Goal: Download file/media

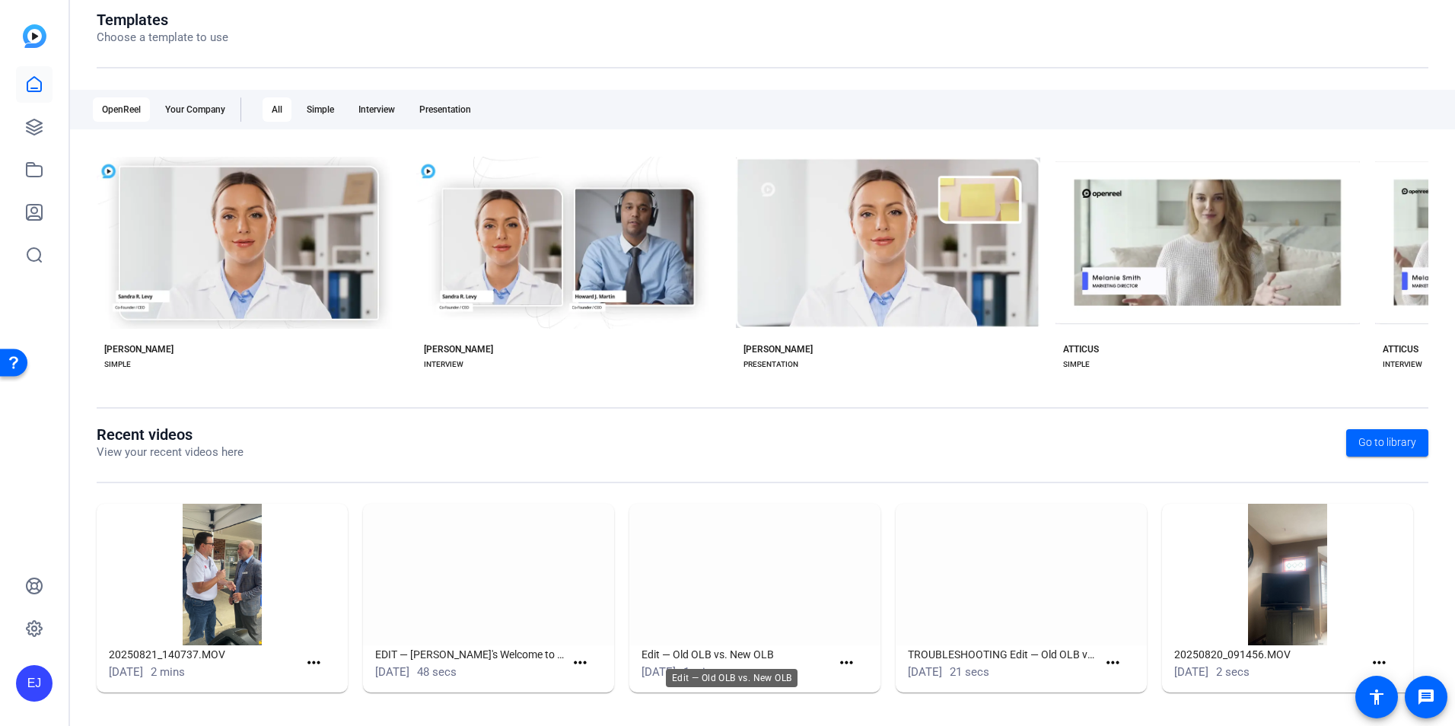
click at [734, 651] on h1 "Edit — Old OLB vs. New OLB" at bounding box center [735, 654] width 189 height 18
click at [402, 601] on img at bounding box center [488, 575] width 251 height 142
click at [448, 594] on img at bounding box center [488, 575] width 251 height 142
click at [583, 663] on mat-icon "more_horiz" at bounding box center [580, 663] width 19 height 19
click at [585, 679] on span "View" at bounding box center [610, 685] width 61 height 18
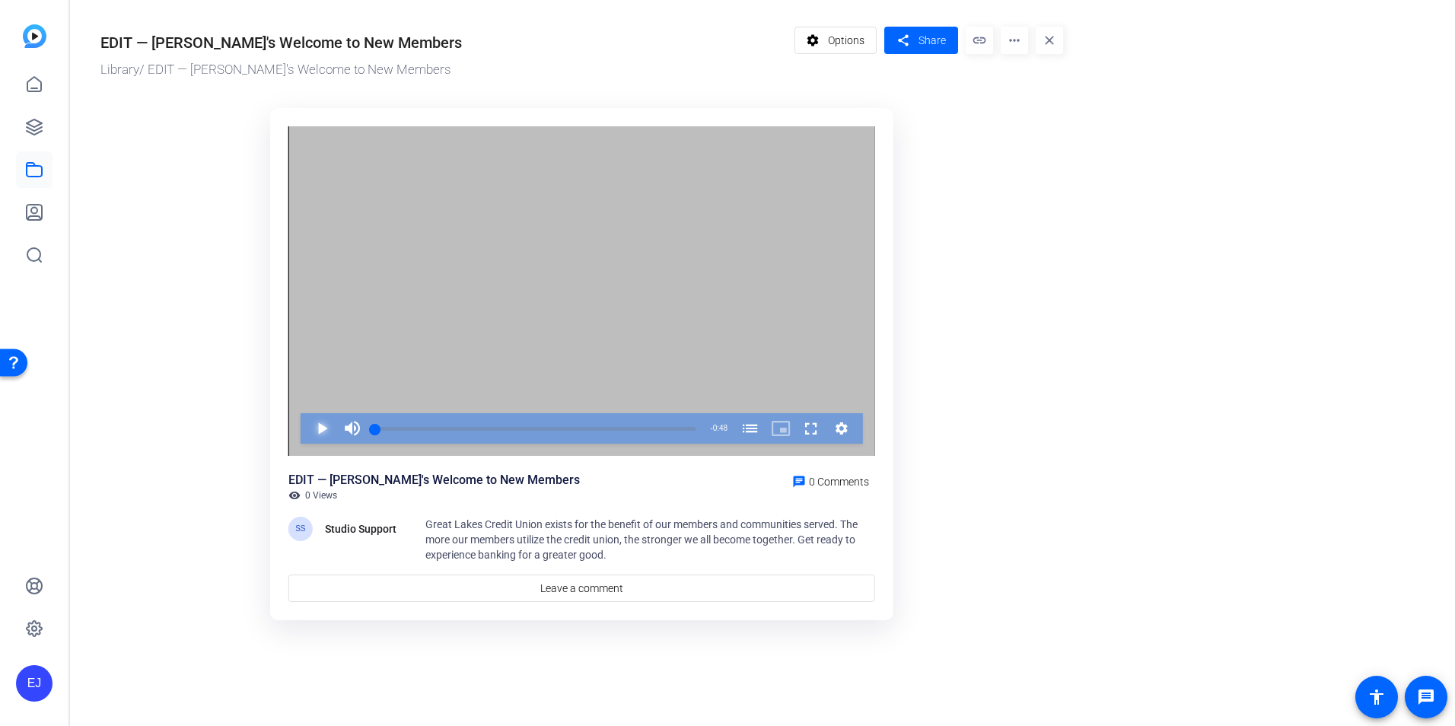
click at [307, 428] on span "Video Player" at bounding box center [307, 428] width 0 height 30
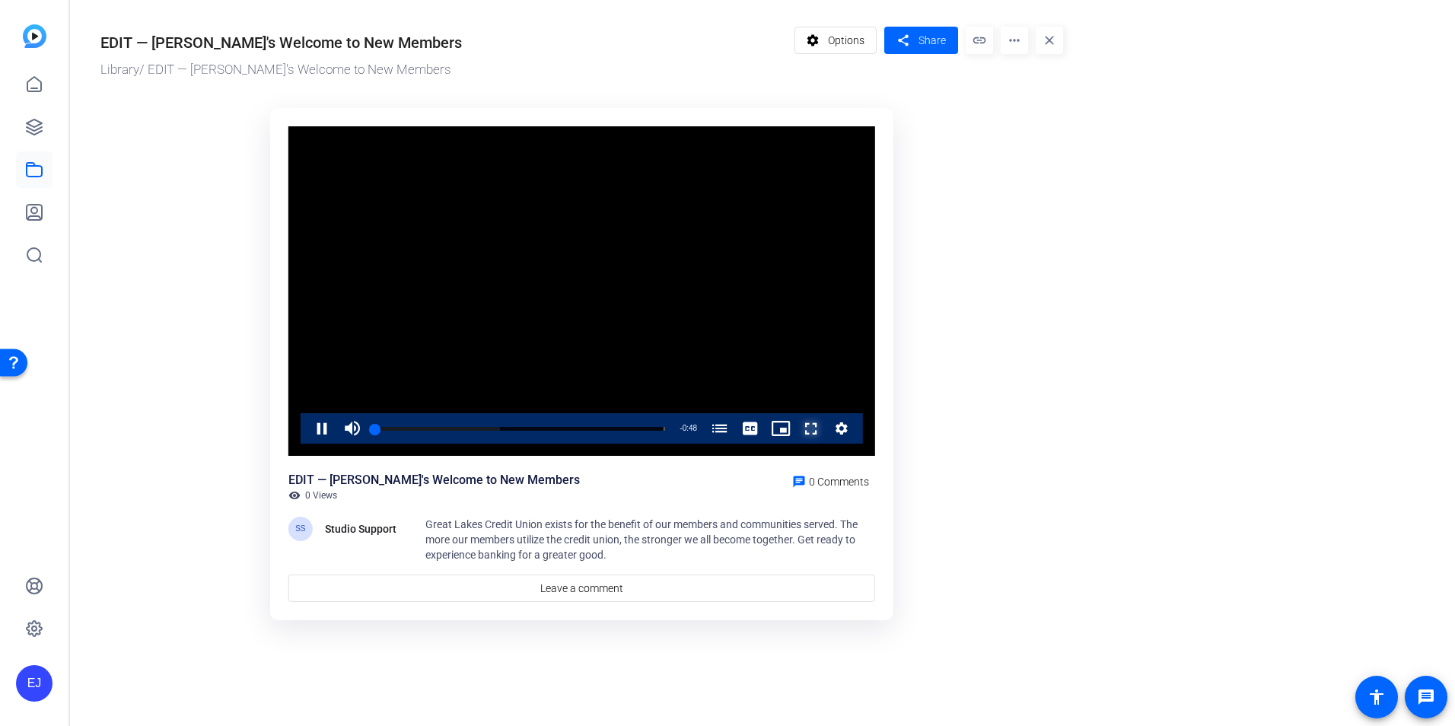
click at [796, 425] on span "Video Player" at bounding box center [796, 428] width 0 height 30
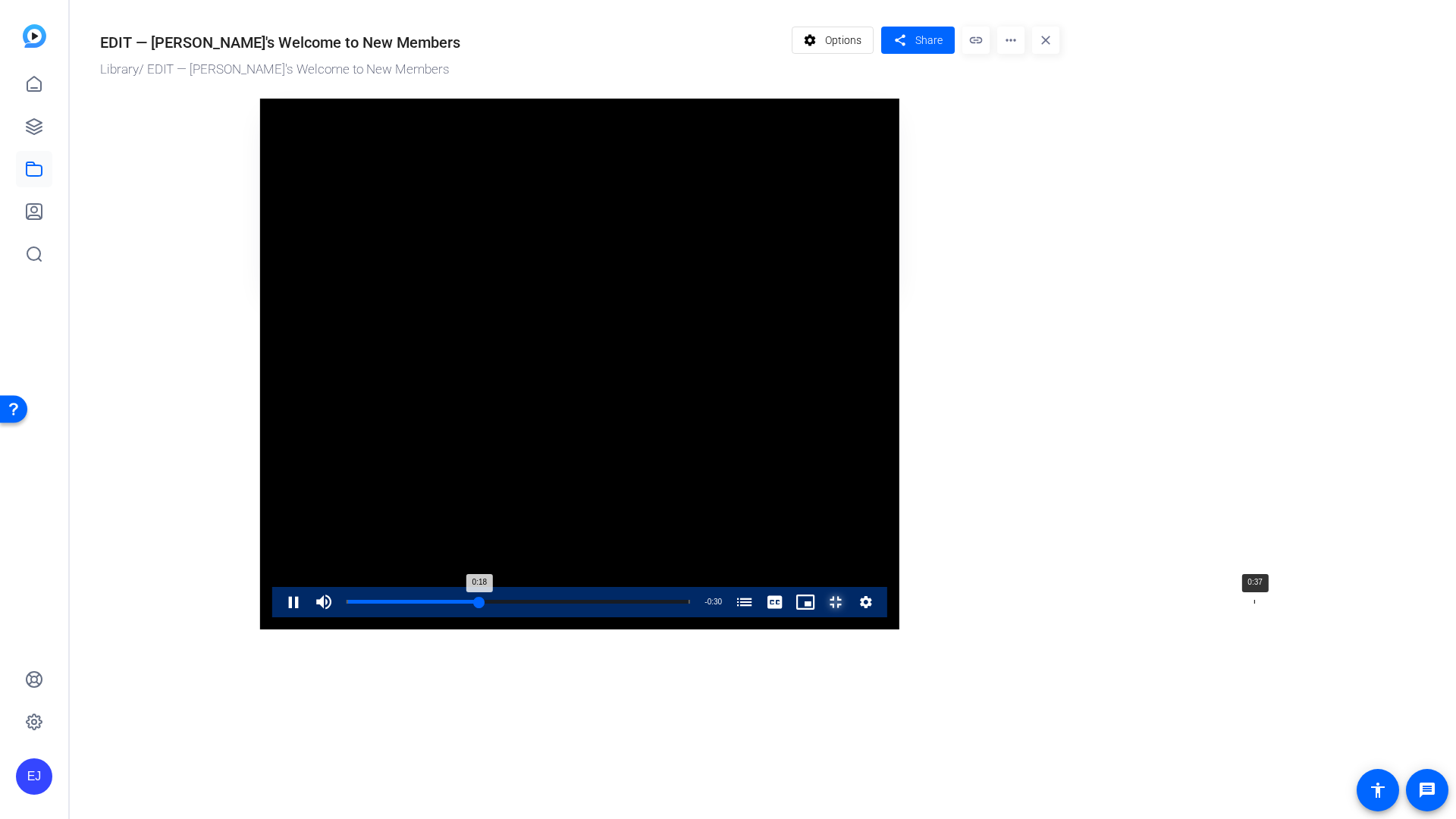
click at [690, 618] on div "Progress Bar" at bounding box center [518, 612] width 344 height 12
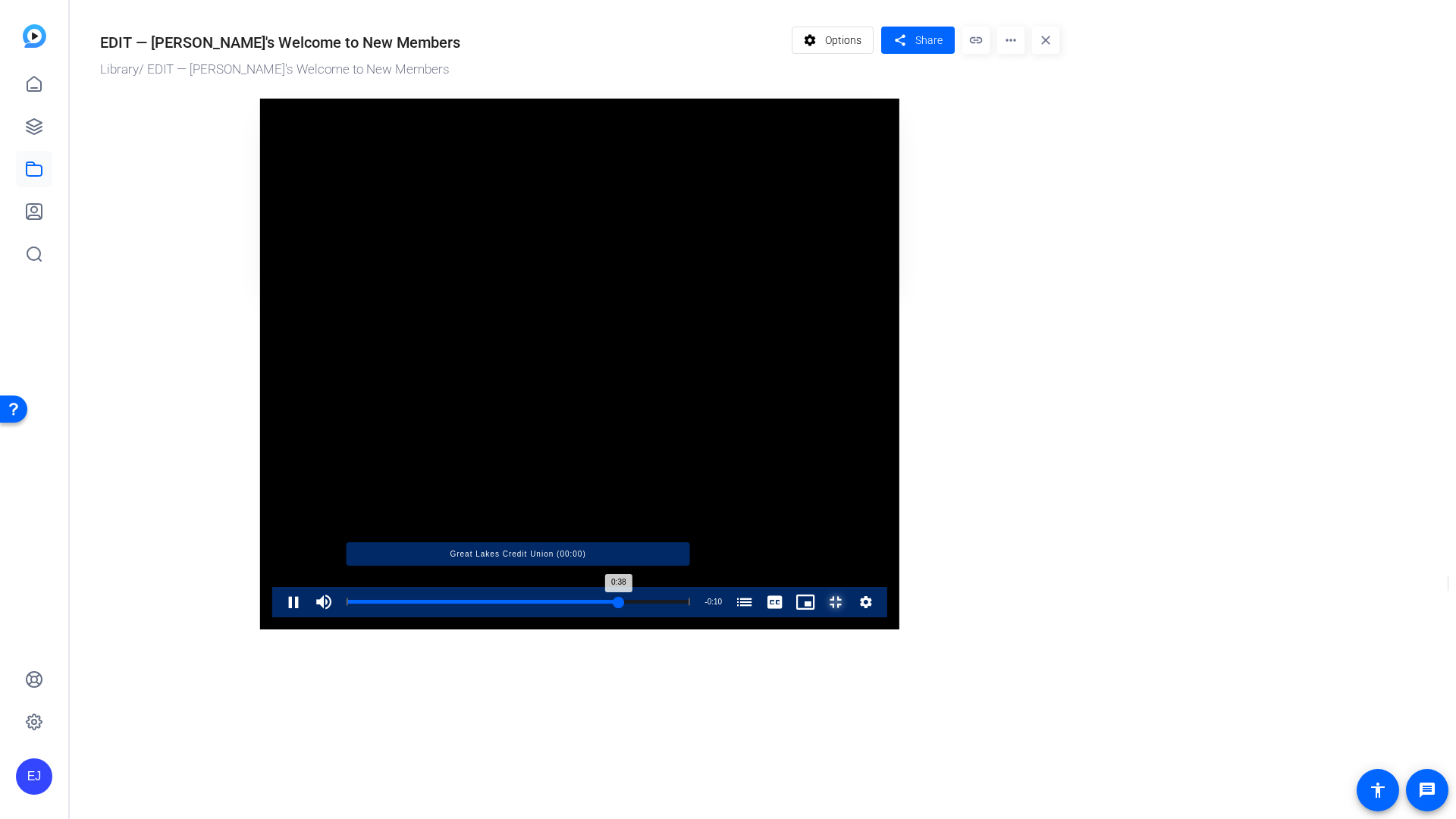
click at [690, 604] on div "Loaded : 100.00% 0:46 0:38 Great Lakes Credit Union (00:00)" at bounding box center [518, 602] width 344 height 4
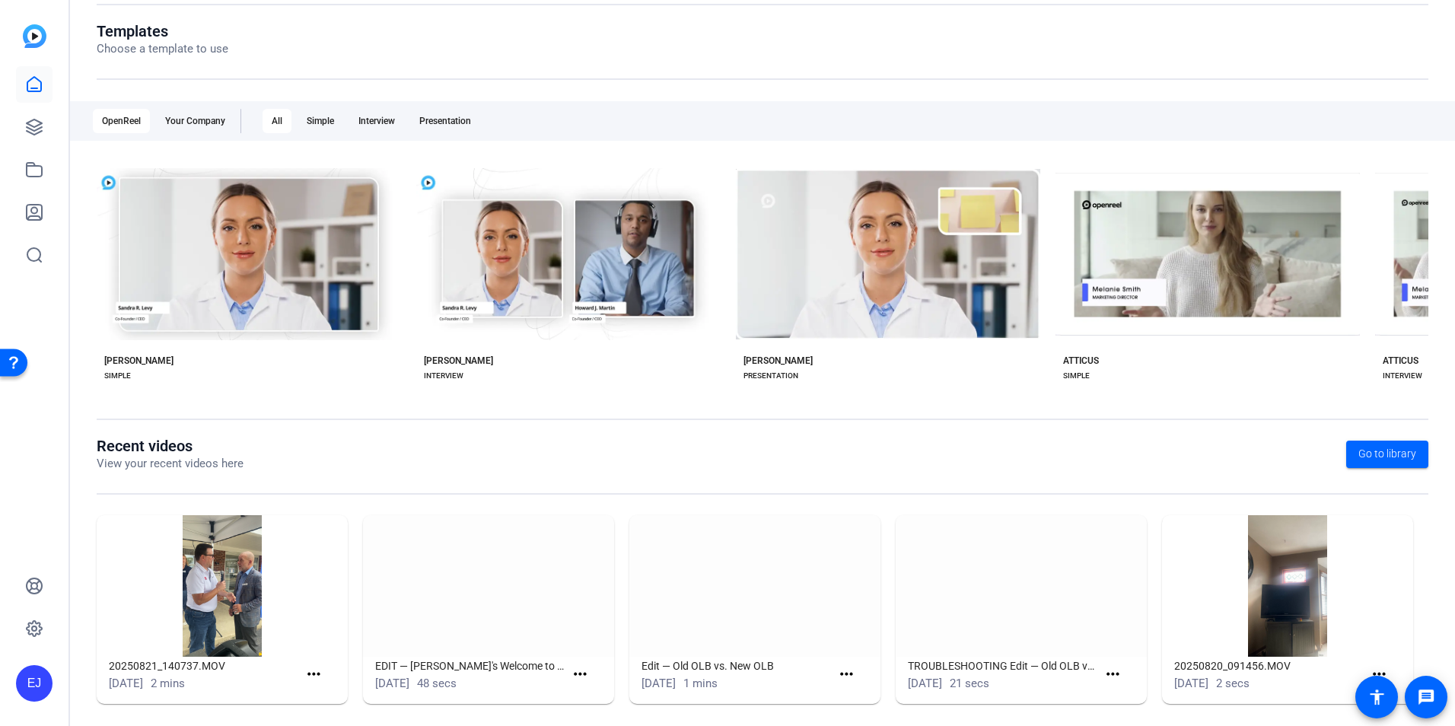
scroll to position [173, 0]
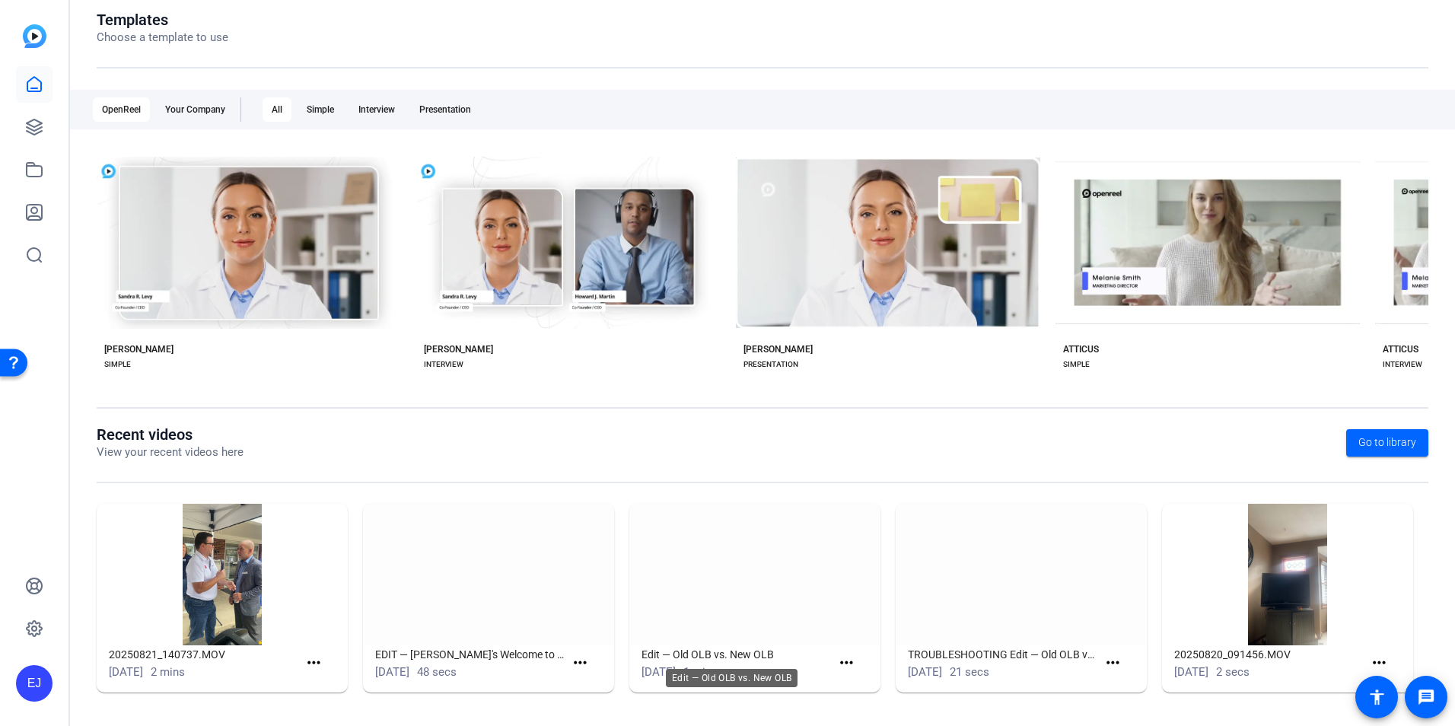
drag, startPoint x: 737, startPoint y: 651, endPoint x: 739, endPoint y: 601, distance: 49.5
click at [737, 651] on h1 "Edit — Old OLB vs. New OLB" at bounding box center [735, 654] width 189 height 18
click at [739, 592] on img at bounding box center [754, 575] width 251 height 142
click at [844, 650] on span at bounding box center [849, 663] width 37 height 37
click at [841, 660] on mat-icon "more_horiz" at bounding box center [846, 663] width 19 height 19
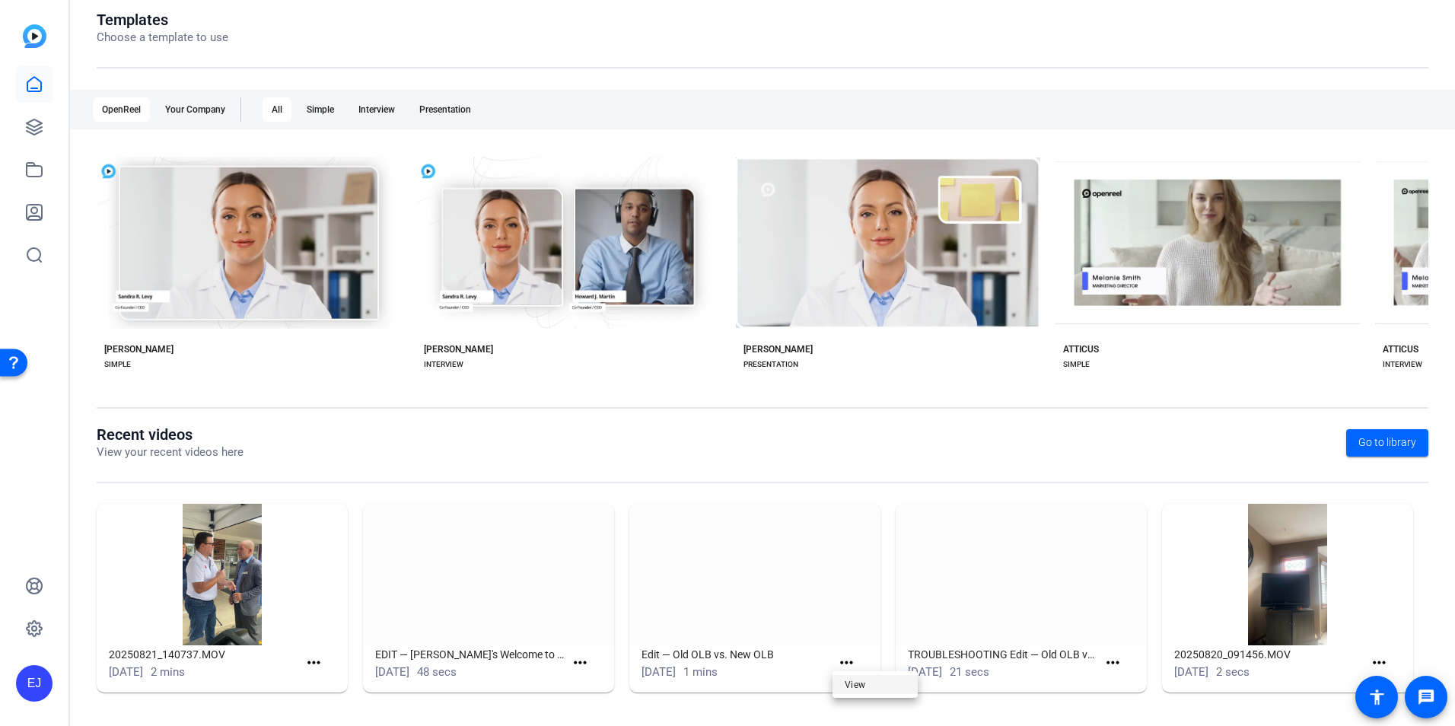
click at [851, 683] on span "View" at bounding box center [875, 685] width 61 height 18
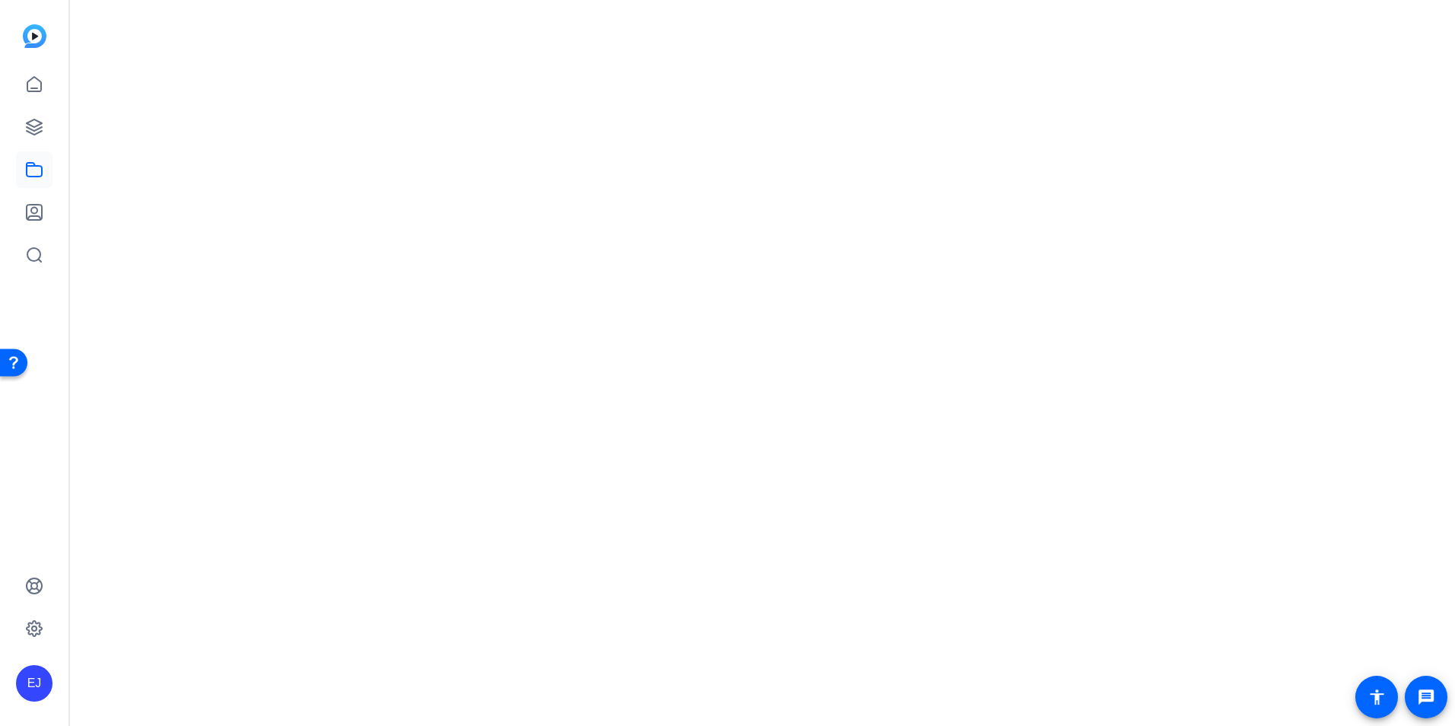
scroll to position [0, 0]
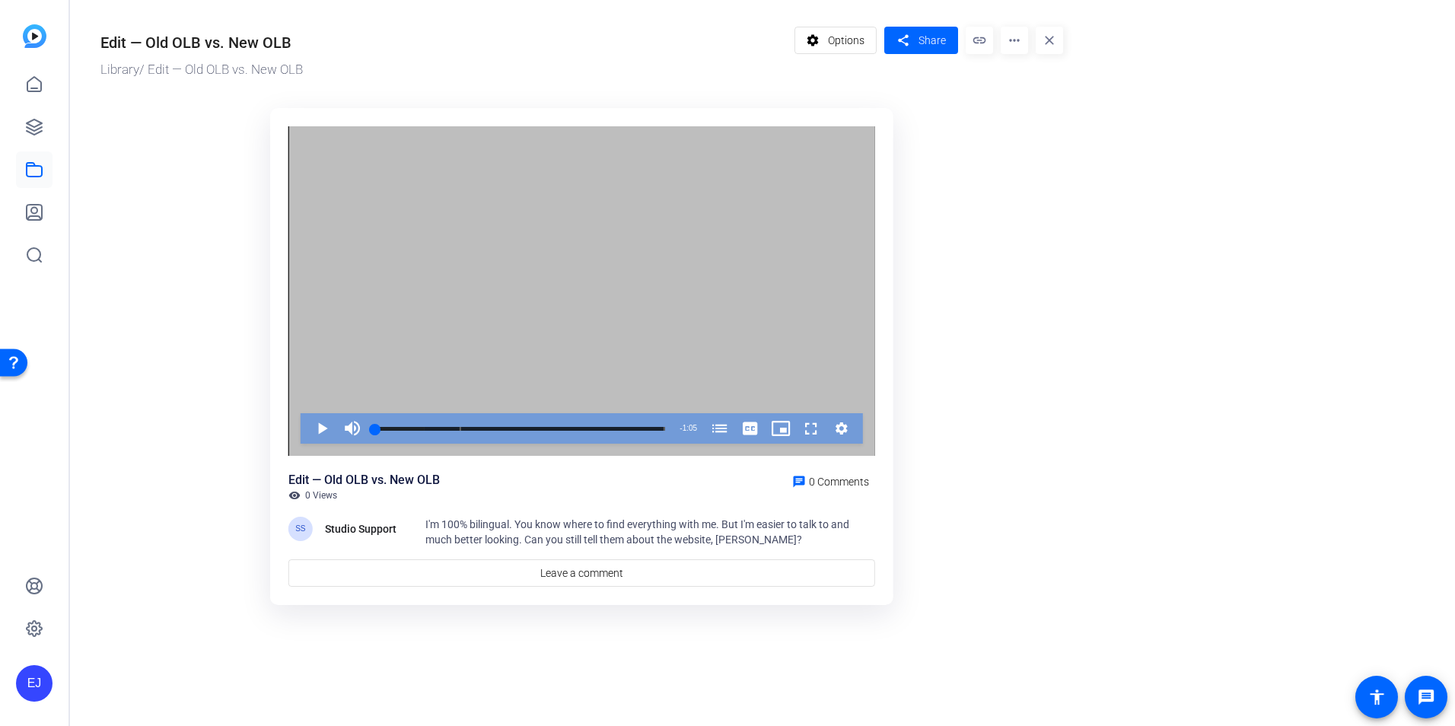
click at [329, 449] on div "Video Player" at bounding box center [581, 291] width 587 height 330
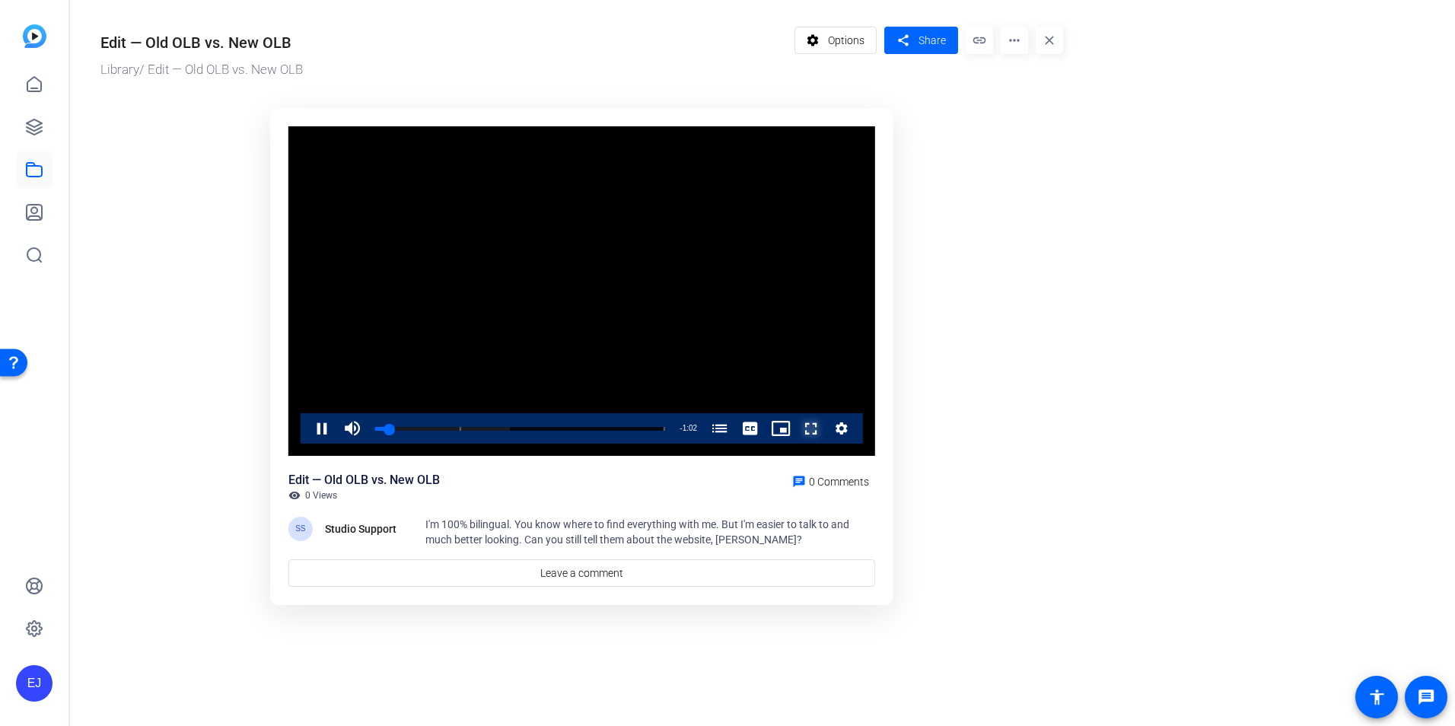
click at [796, 429] on span "Video Player" at bounding box center [796, 428] width 0 height 30
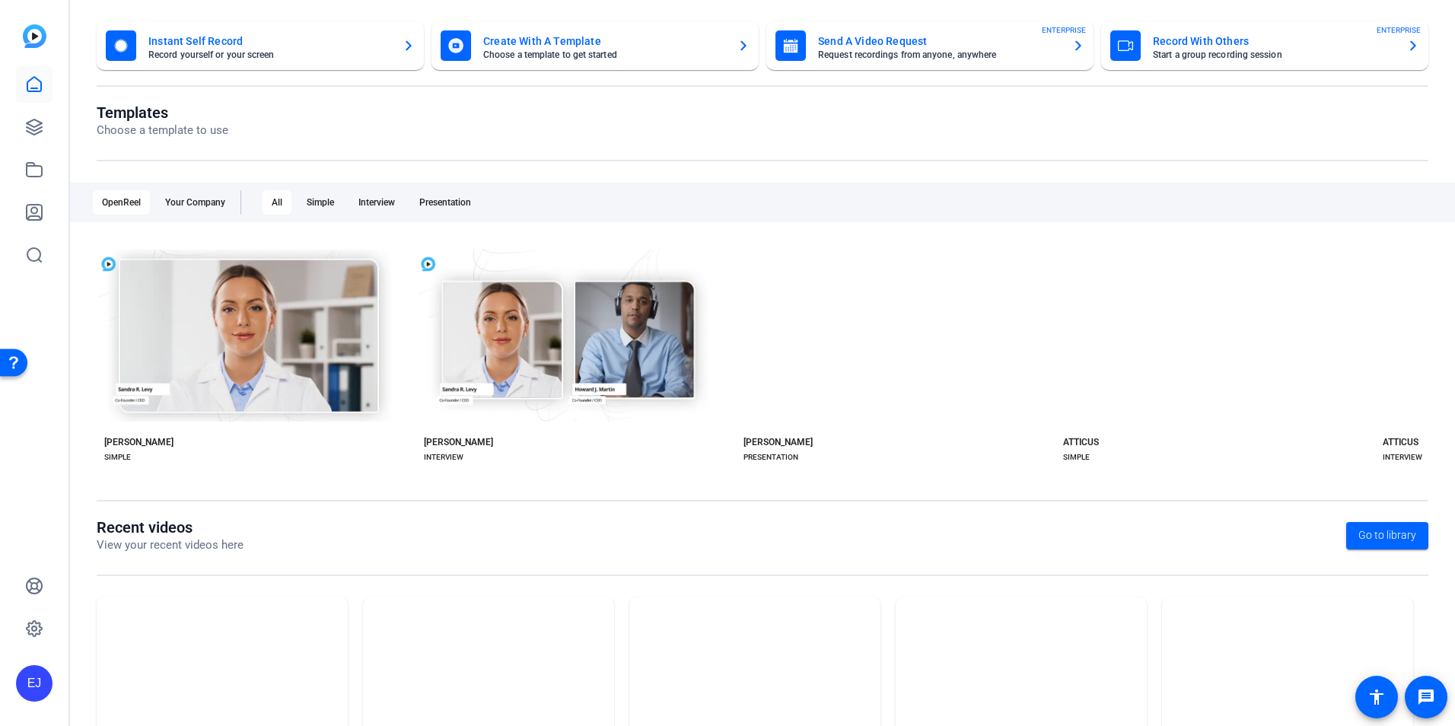
scroll to position [173, 0]
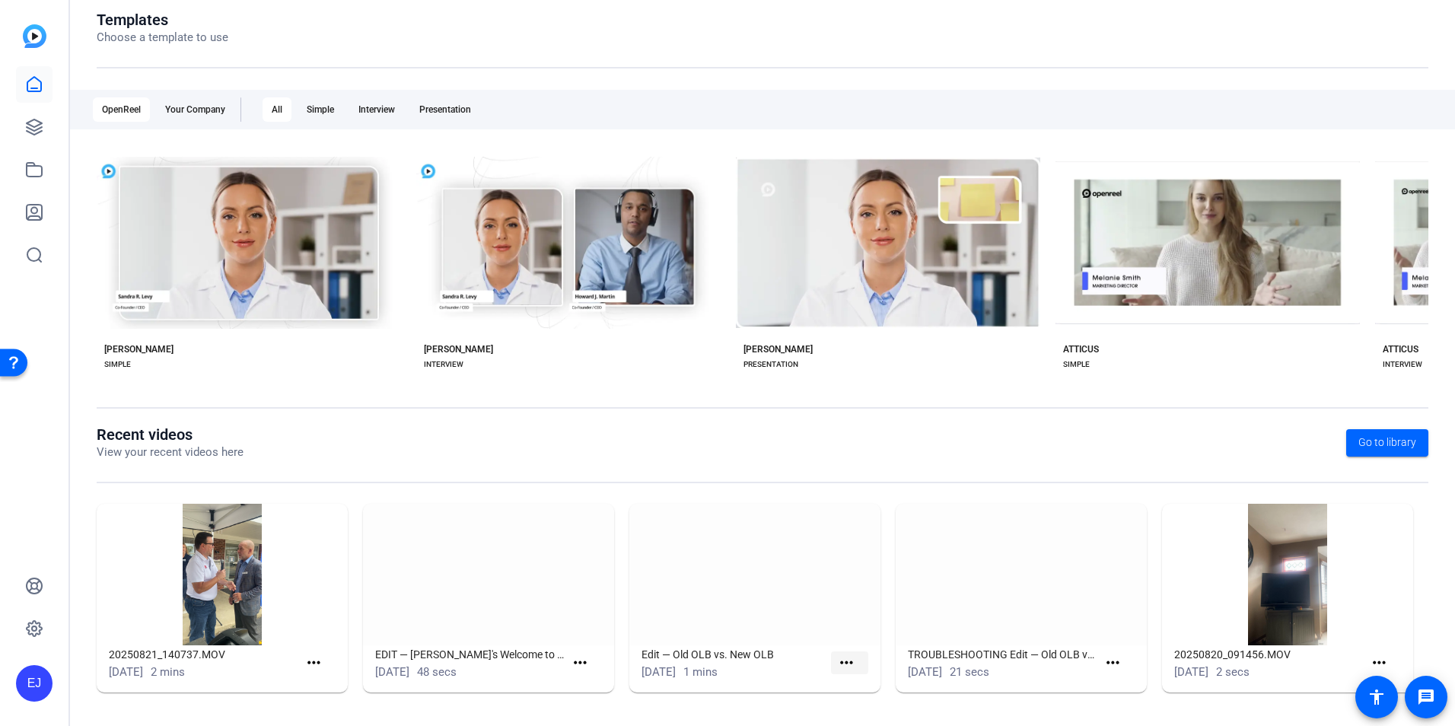
click at [845, 664] on mat-icon "more_horiz" at bounding box center [846, 663] width 19 height 19
click at [861, 686] on span "View" at bounding box center [875, 685] width 61 height 18
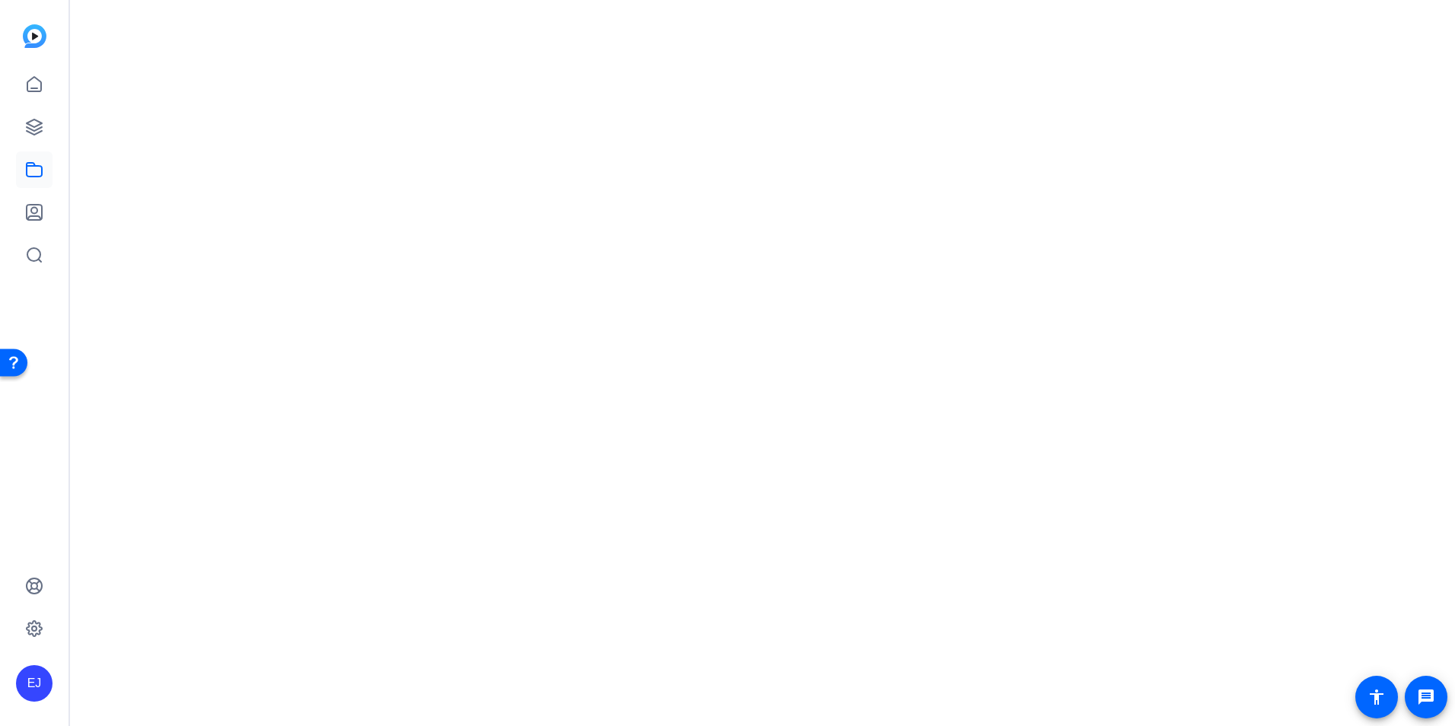
scroll to position [0, 0]
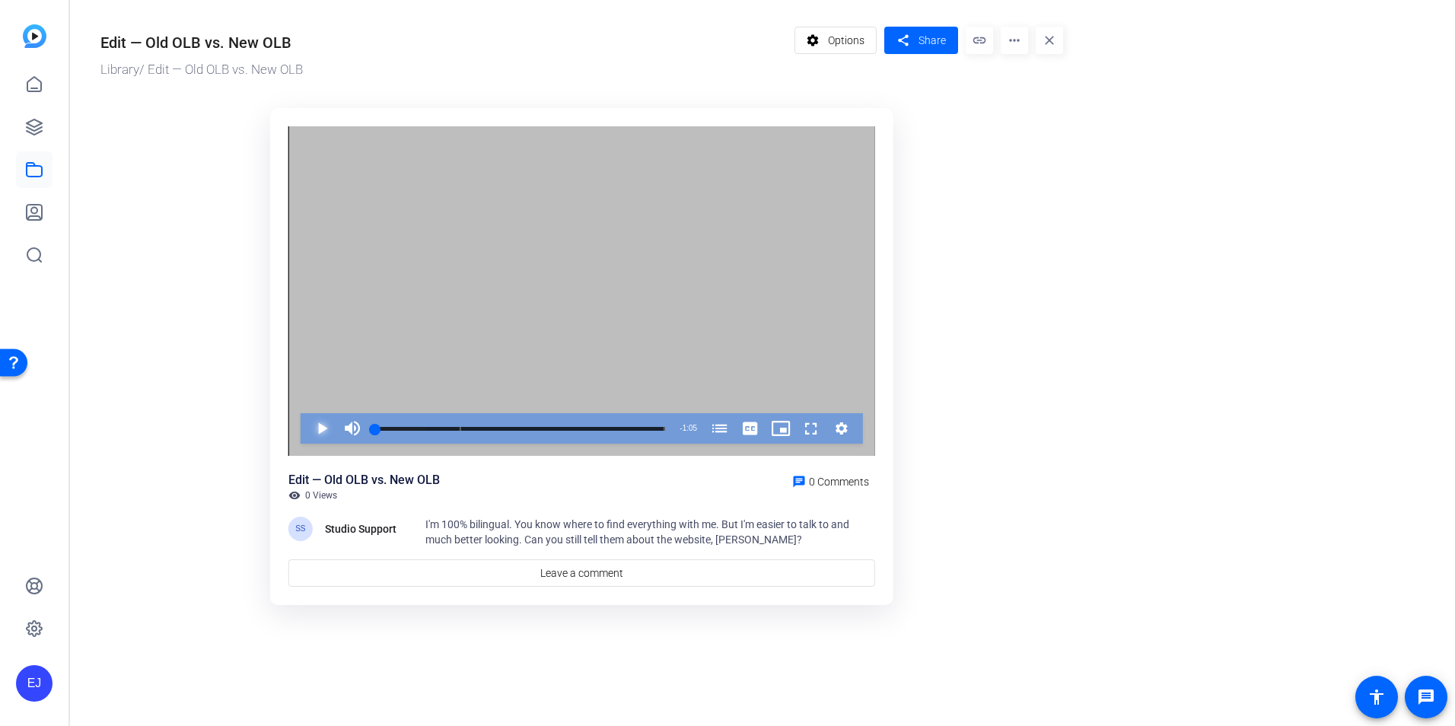
click at [307, 425] on span "Video Player" at bounding box center [307, 428] width 0 height 30
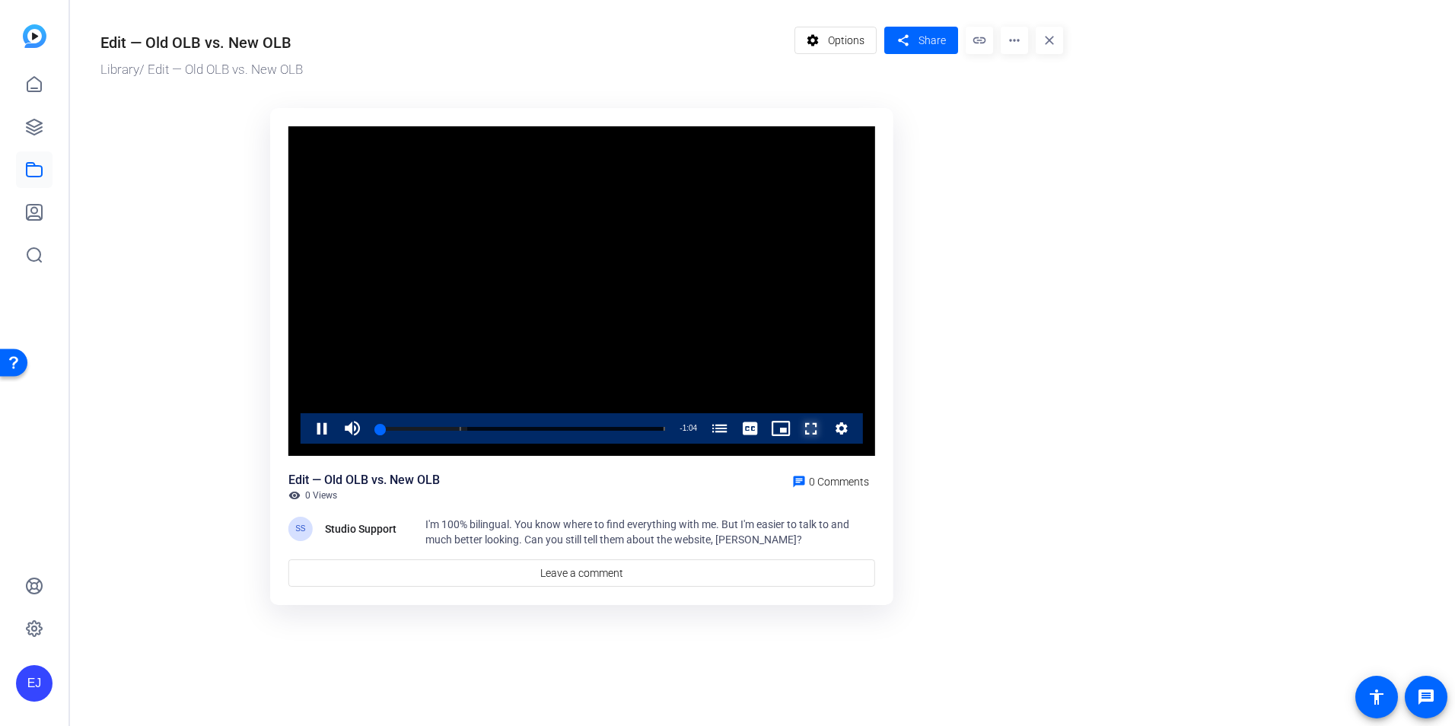
click at [796, 430] on span "Video Player" at bounding box center [796, 428] width 0 height 30
click at [1021, 29] on mat-icon "more_horiz" at bounding box center [1014, 40] width 27 height 27
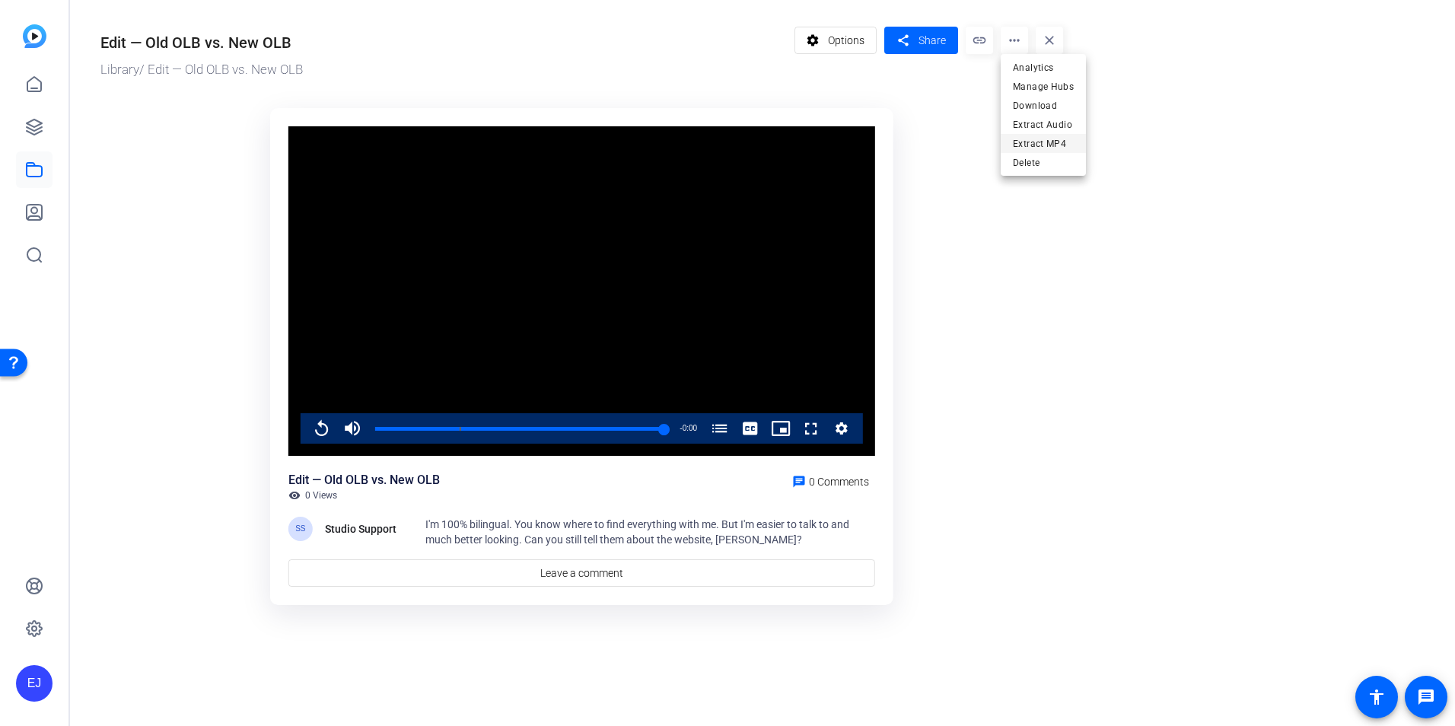
click at [1023, 146] on span "Extract MP4" at bounding box center [1043, 144] width 61 height 18
click at [978, 36] on mat-icon "link" at bounding box center [979, 40] width 27 height 27
click at [1240, 231] on or-hosting-video-details "Edit — Old OLB vs. New OLB Library / Edit — Old OLB vs. New OLB settings Option…" at bounding box center [758, 314] width 1377 height 628
click at [1014, 39] on mat-icon "more_horiz" at bounding box center [1014, 40] width 27 height 27
click at [1030, 102] on span "Download" at bounding box center [1060, 106] width 94 height 18
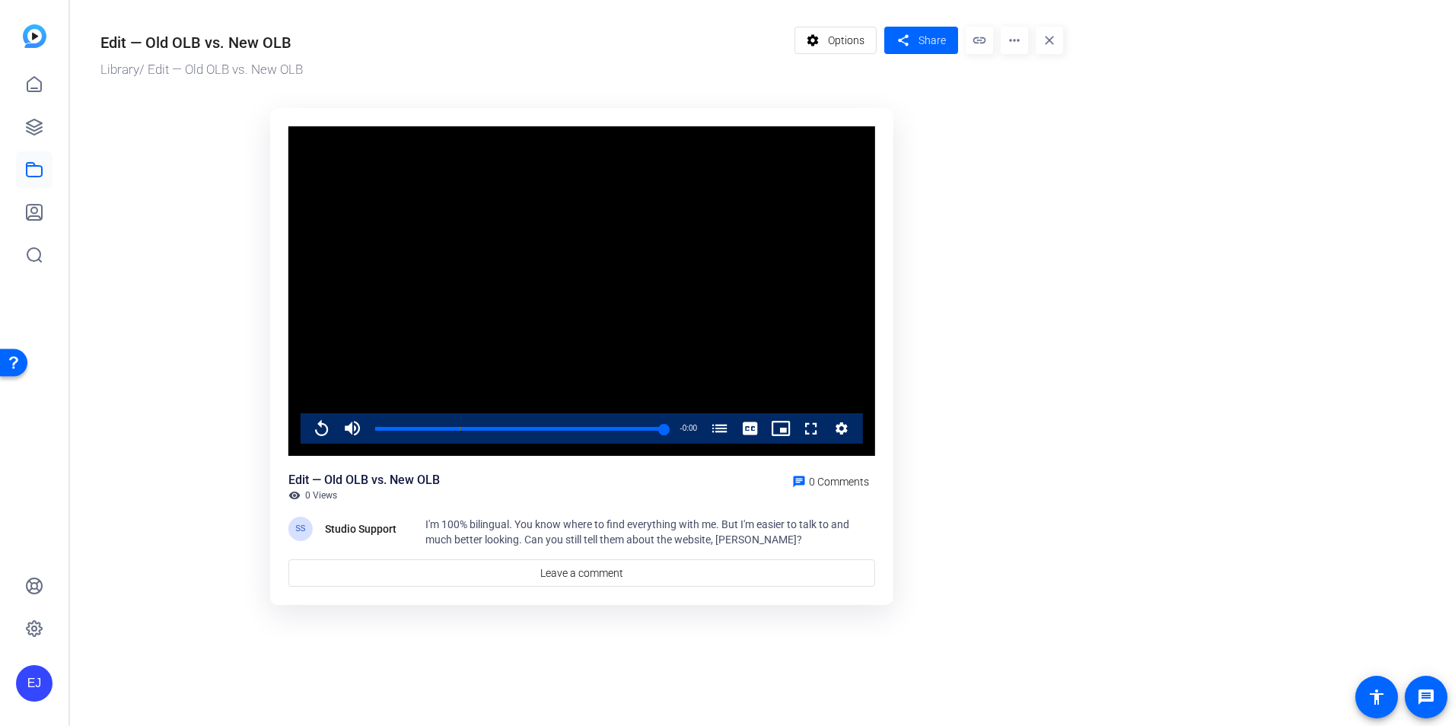
click at [230, 303] on ktd-grid "Video Player is loading. Play Video Replay Mute Current Time 1:05 / Duration 1:…" at bounding box center [581, 357] width 963 height 517
click at [1136, 167] on or-hosting-video-details "Edit — Old OLB vs. New OLB Library / Edit — Old OLB vs. New OLB settings Option…" at bounding box center [758, 314] width 1377 height 628
